Goal: Task Accomplishment & Management: Manage account settings

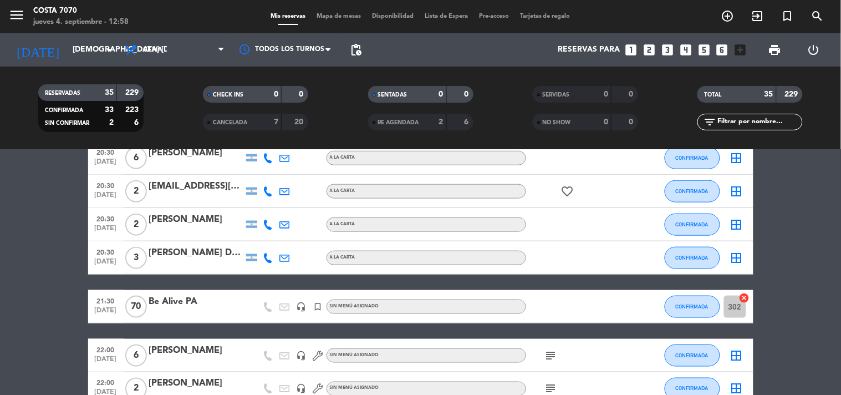
scroll to position [678, 0]
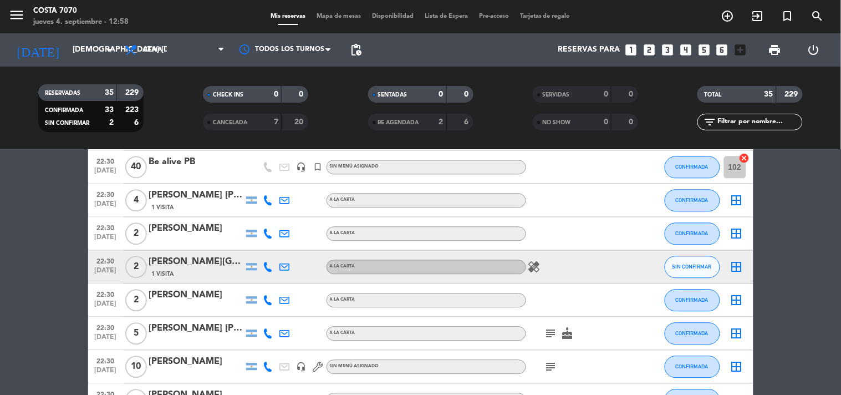
click at [265, 267] on icon at bounding box center [268, 267] width 10 height 10
click at [273, 245] on span "content_paste" at bounding box center [277, 248] width 8 height 8
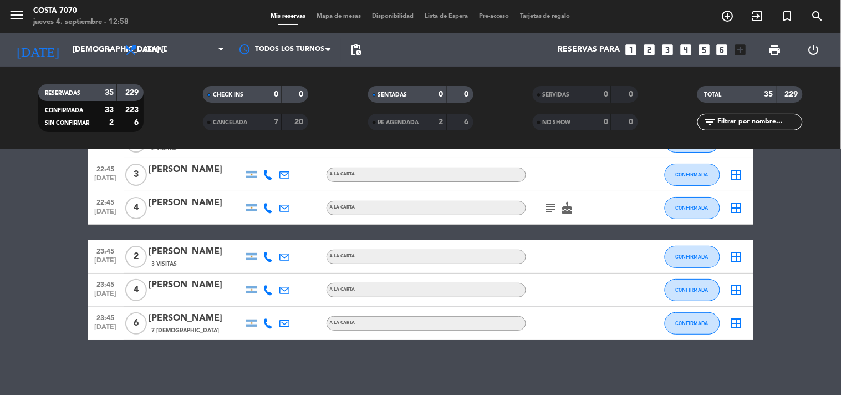
scroll to position [625, 0]
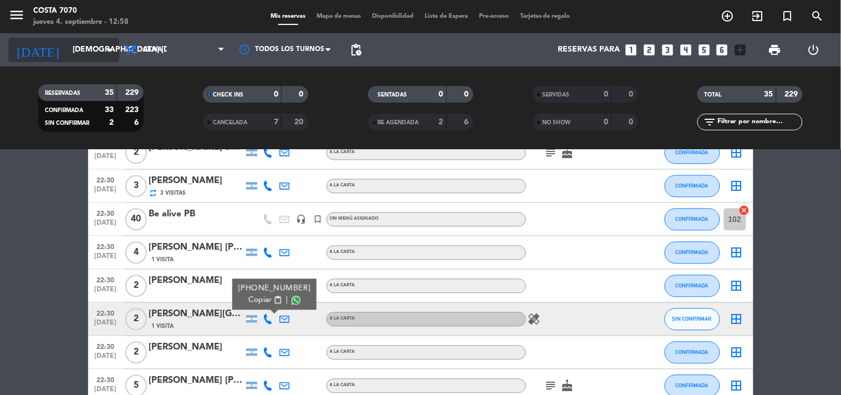
click at [74, 52] on input "[DEMOGRAPHIC_DATA][DATE]" at bounding box center [119, 50] width 105 height 20
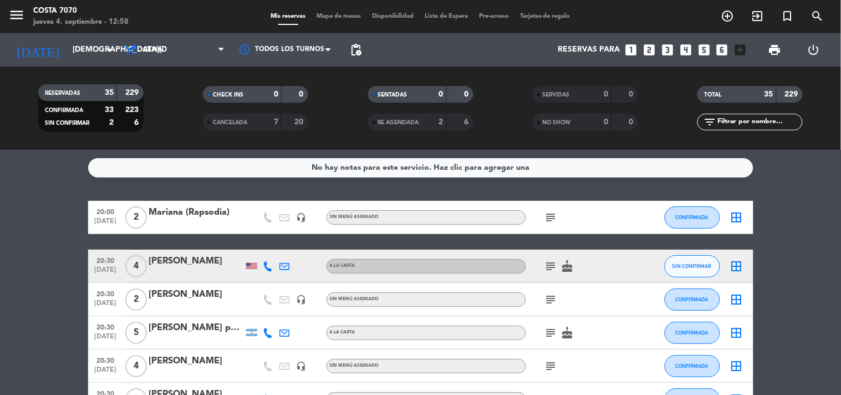
click at [252, 269] on div at bounding box center [251, 266] width 17 height 33
click at [248, 267] on div at bounding box center [251, 266] width 11 height 6
click at [556, 265] on icon "subject" at bounding box center [550, 265] width 13 height 13
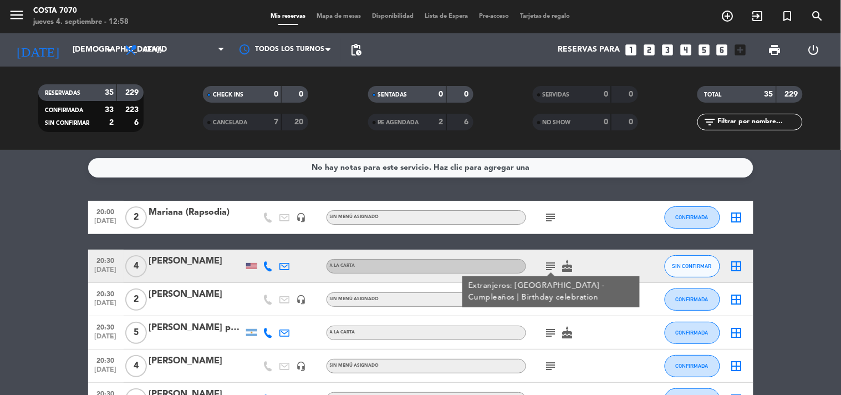
click at [551, 265] on icon "subject" at bounding box center [550, 265] width 13 height 13
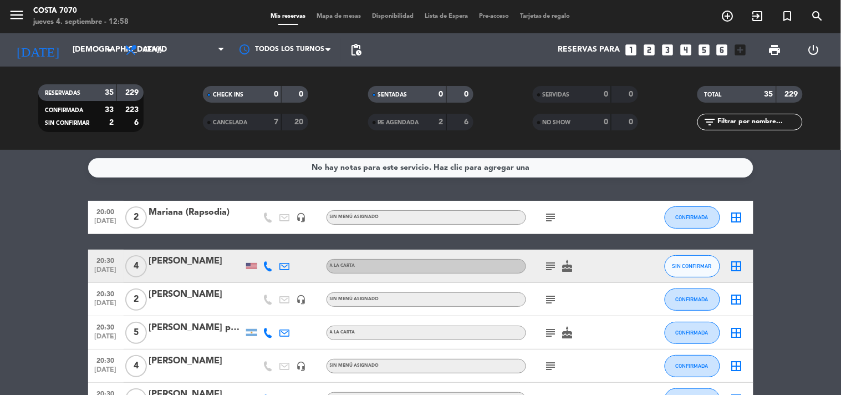
click at [547, 333] on icon "subject" at bounding box center [550, 332] width 13 height 13
click at [73, 54] on input "[DEMOGRAPHIC_DATA][DATE]" at bounding box center [119, 50] width 105 height 20
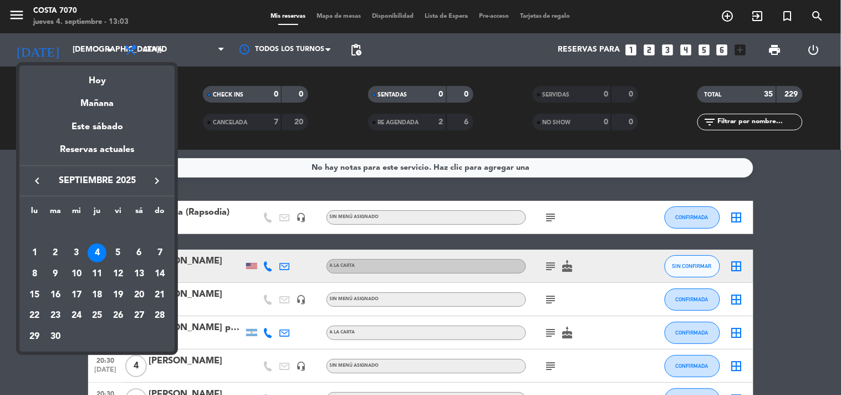
click at [160, 179] on icon "keyboard_arrow_right" at bounding box center [156, 180] width 13 height 13
click at [135, 251] on div "4" at bounding box center [139, 252] width 19 height 19
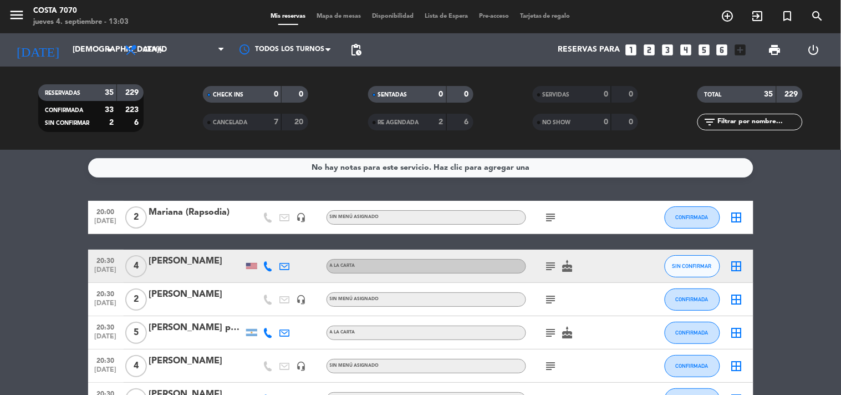
type input "[DATE]"
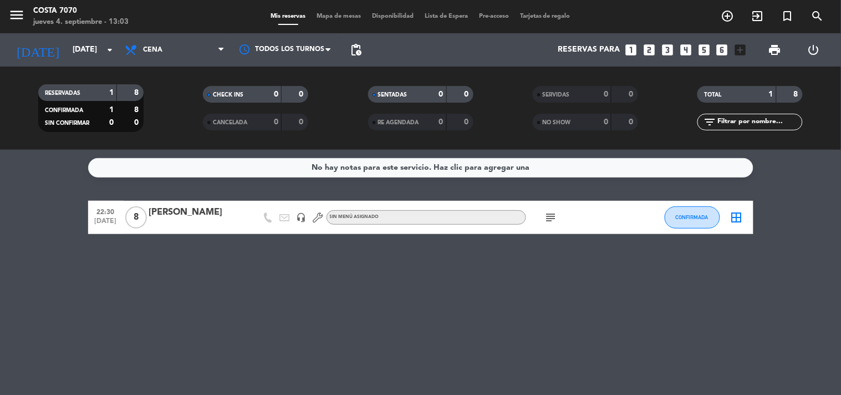
click at [217, 212] on div "[PERSON_NAME]" at bounding box center [196, 212] width 94 height 14
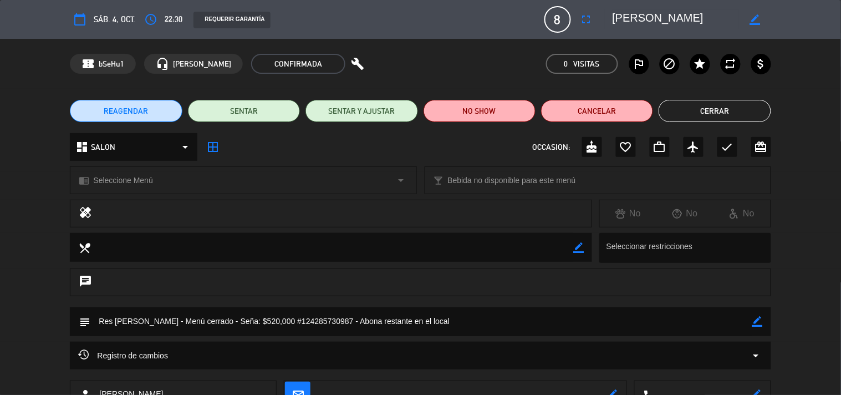
scroll to position [80, 0]
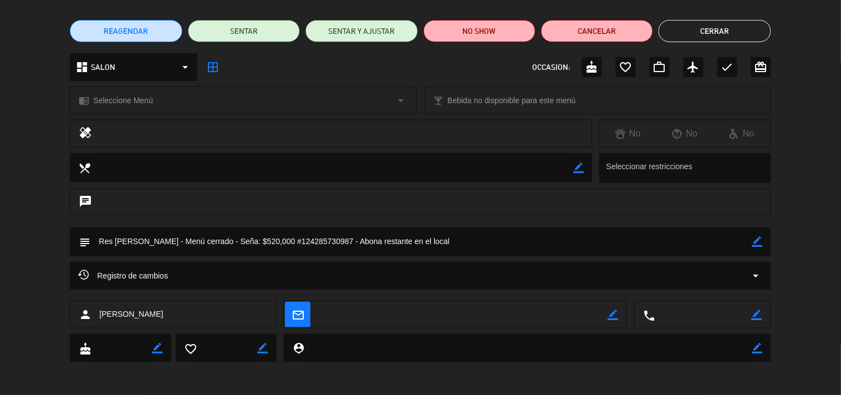
click at [752, 318] on icon "border_color" at bounding box center [757, 314] width 11 height 11
click at [733, 317] on textarea at bounding box center [703, 315] width 96 height 28
paste textarea "[PHONE_NUMBER]"
type textarea "[PHONE_NUMBER]"
click at [756, 310] on icon at bounding box center [757, 314] width 11 height 11
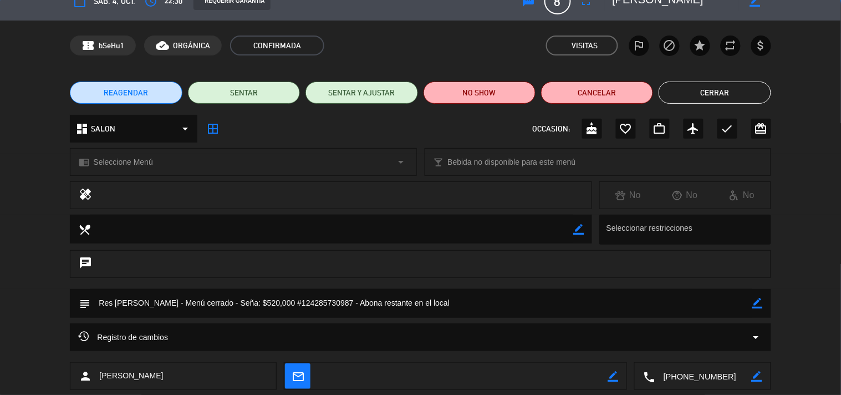
scroll to position [0, 0]
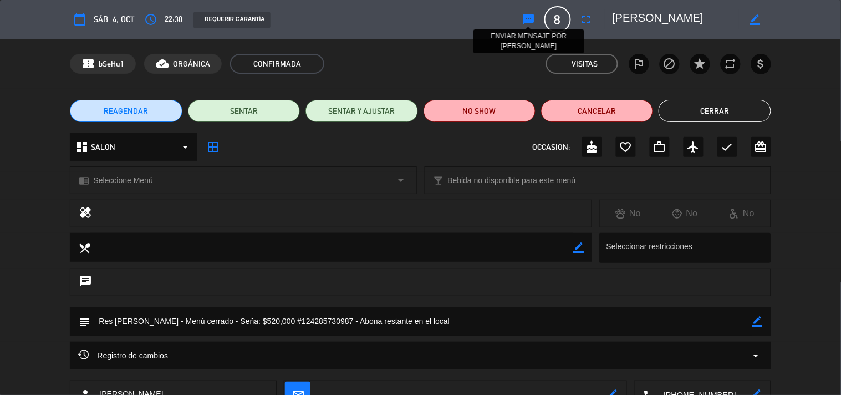
click at [530, 20] on icon "sms" at bounding box center [528, 19] width 13 height 13
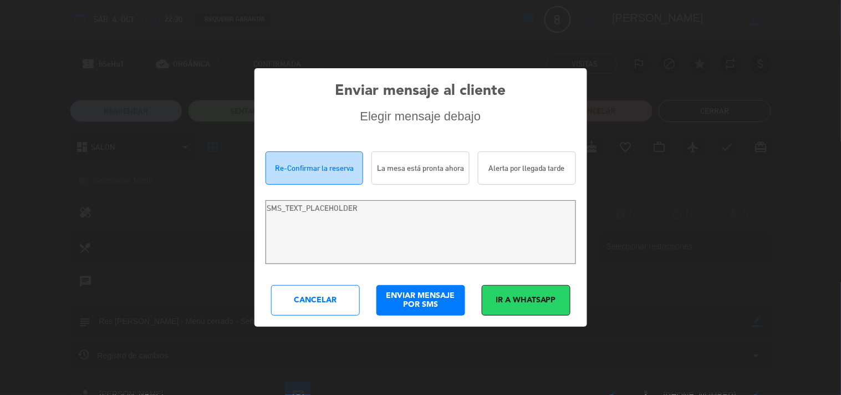
type textarea "Hola [PERSON_NAME]! Estamos escribiendo para re-confirmar su reserva en Costa 7…"
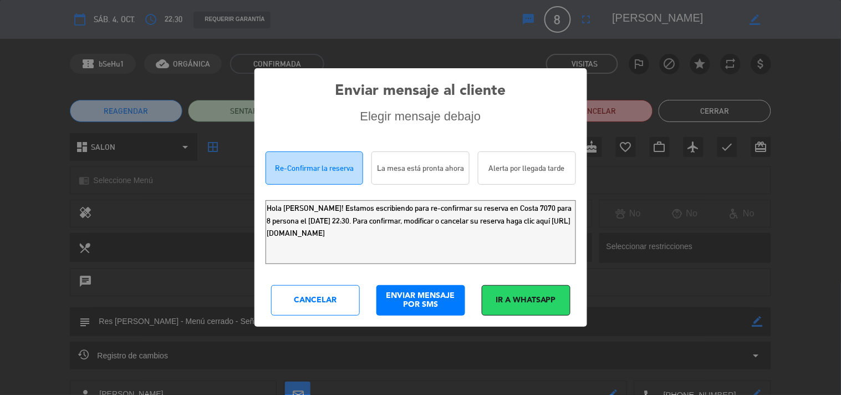
drag, startPoint x: 555, startPoint y: 235, endPoint x: 0, endPoint y: 90, distance: 573.6
click at [0, 90] on div "Enviar mensaje al cliente Elegir mensaje debajo Re-Confirmar la reserva La mesa…" at bounding box center [420, 197] width 841 height 395
click at [292, 289] on div "Cancelar" at bounding box center [315, 300] width 89 height 30
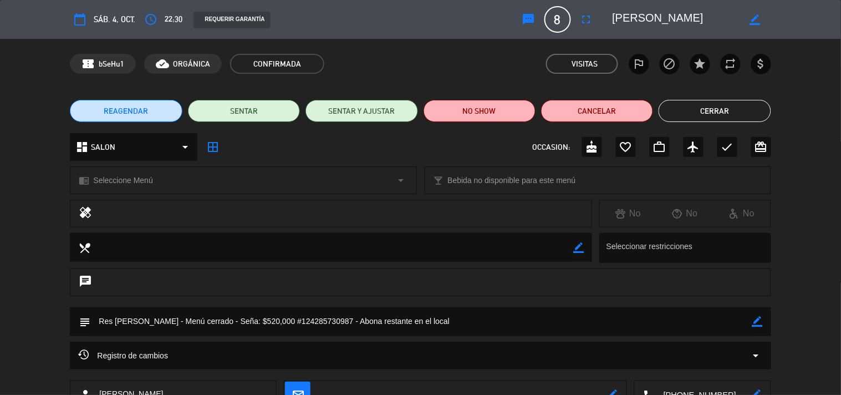
click at [766, 111] on button "Cerrar" at bounding box center [715, 111] width 112 height 22
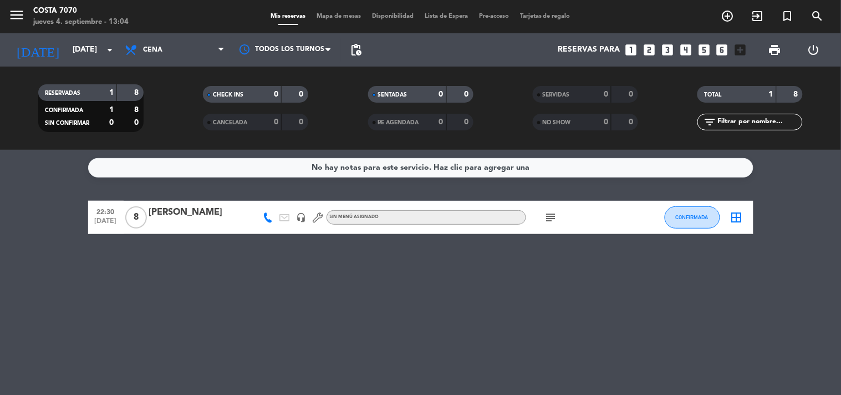
click at [242, 14] on div "Mis reservas Mapa de mesas Disponibilidad Lista de Espera Pre-acceso Tarjetas d…" at bounding box center [420, 17] width 421 height 10
click at [271, 17] on span "Mis reservas" at bounding box center [288, 16] width 46 height 6
click at [291, 18] on span "Mis reservas" at bounding box center [288, 16] width 46 height 6
click at [67, 57] on input "[DATE]" at bounding box center [119, 50] width 105 height 20
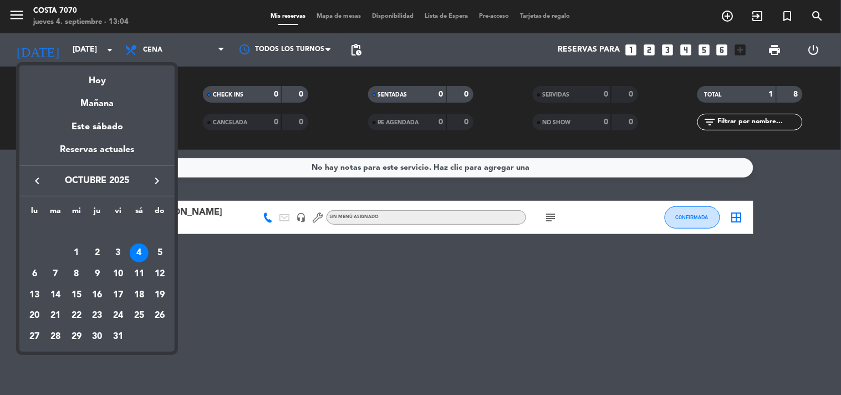
click at [40, 184] on icon "keyboard_arrow_left" at bounding box center [36, 180] width 13 height 13
click at [97, 251] on div "4" at bounding box center [97, 252] width 19 height 19
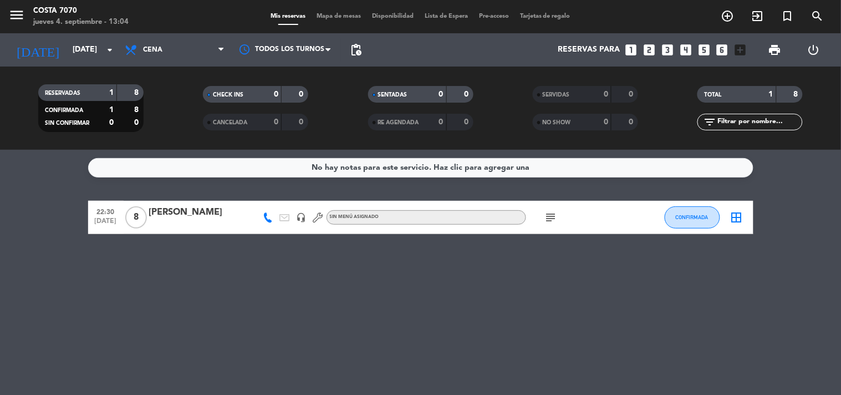
type input "[DEMOGRAPHIC_DATA][DATE]"
